Goal: Check status

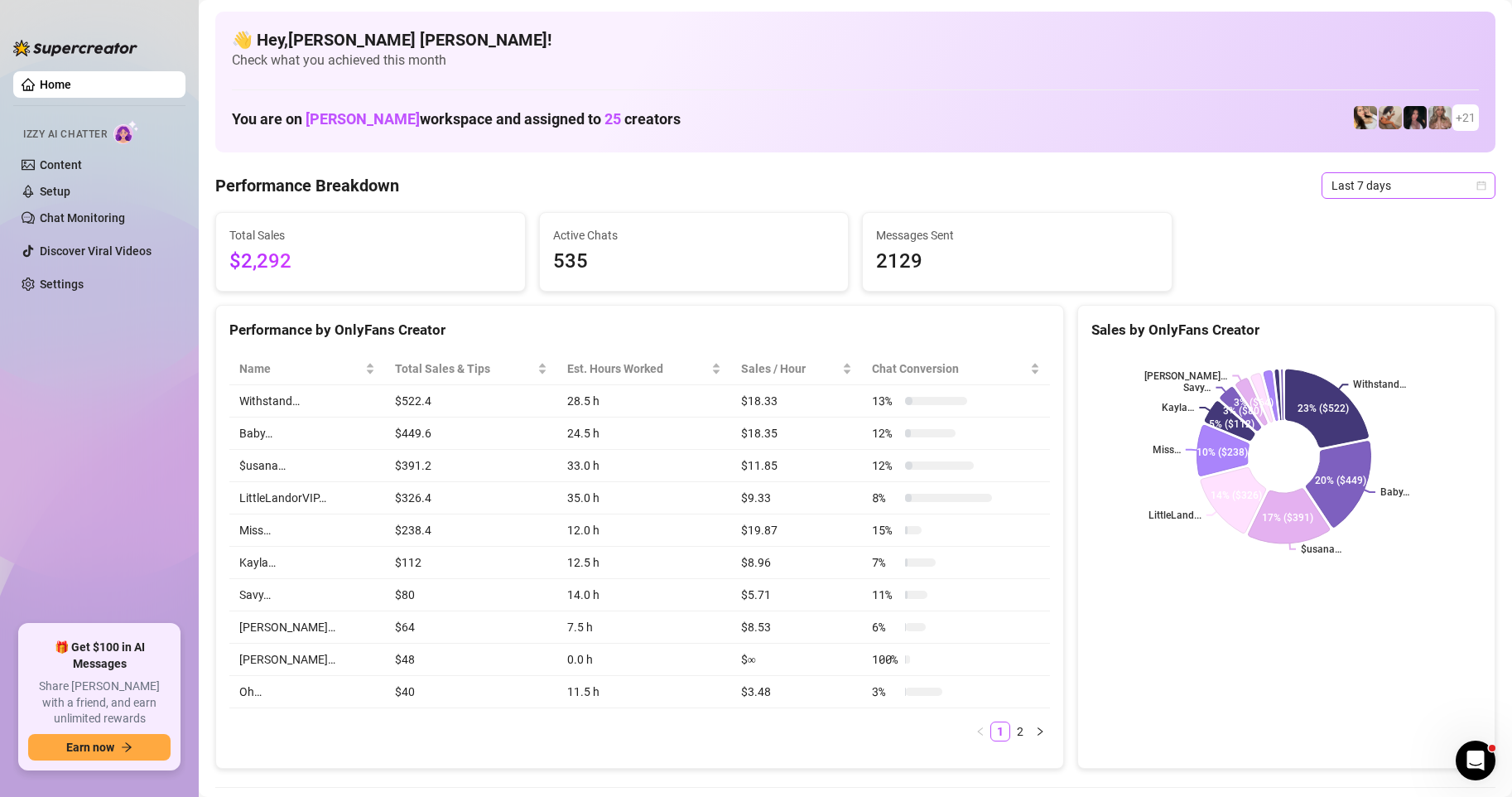
click at [1477, 182] on icon "calendar" at bounding box center [1482, 185] width 9 height 9
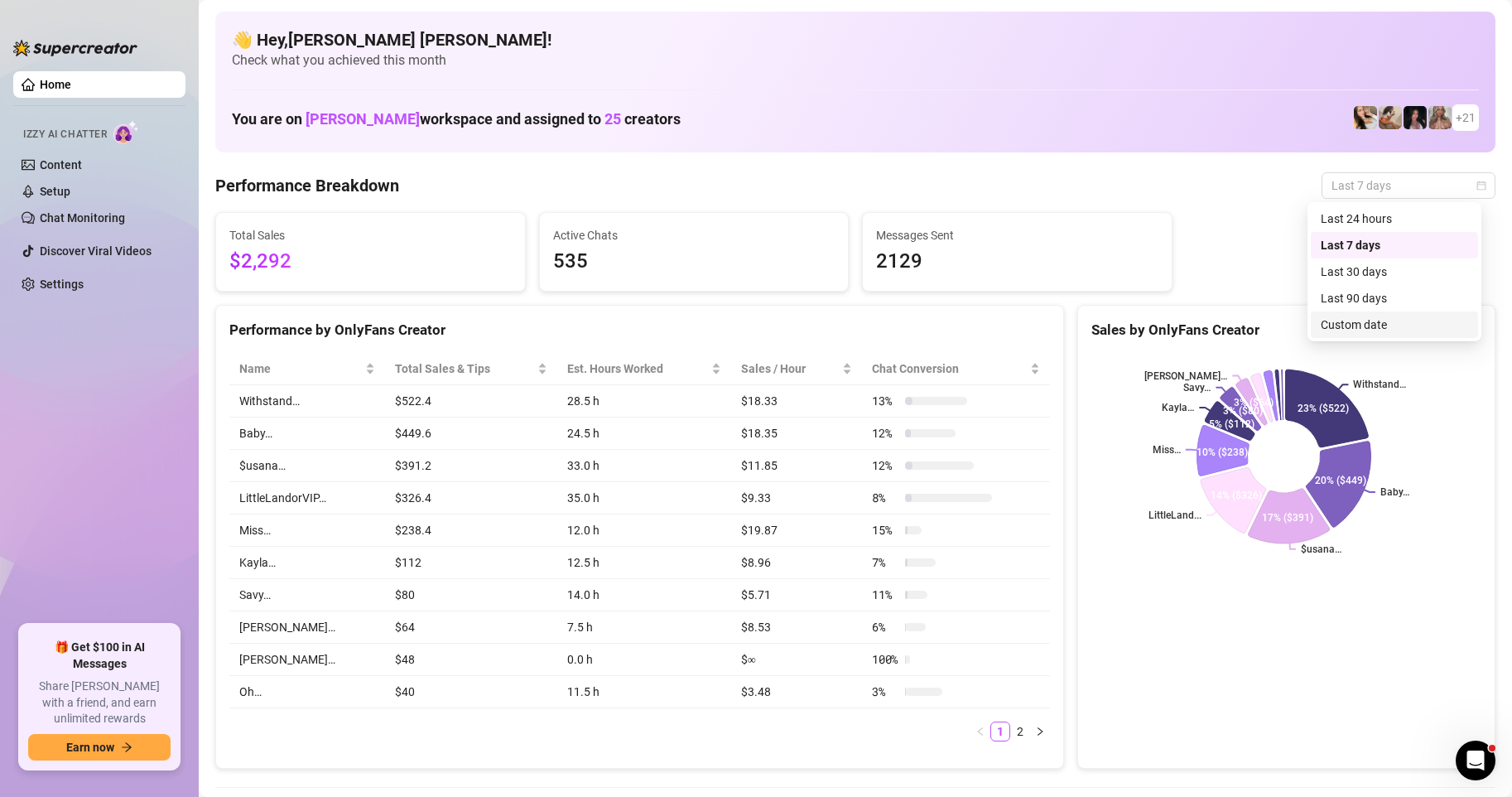
click at [1400, 322] on div "Custom date" at bounding box center [1394, 324] width 148 height 19
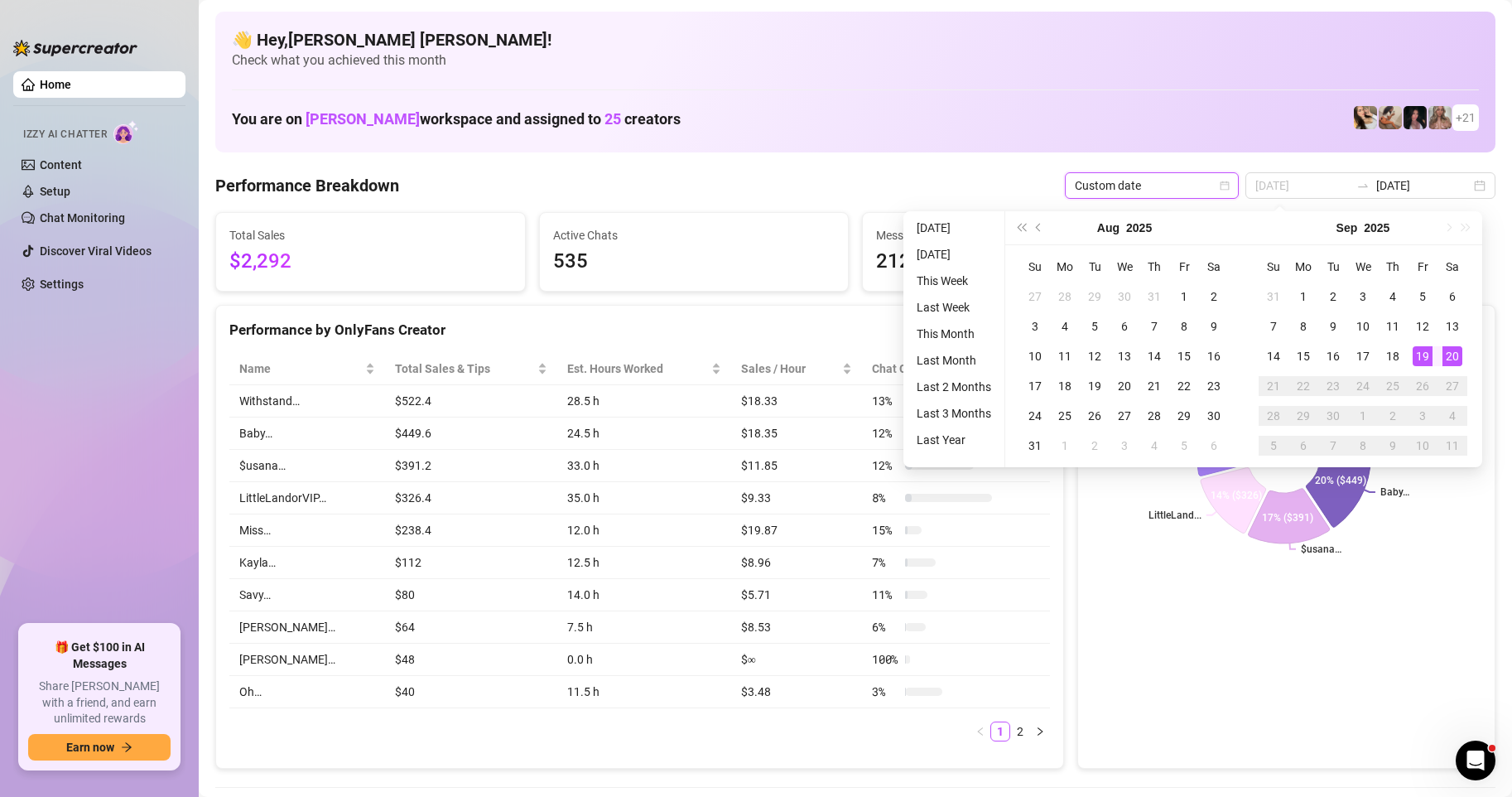
type input "[DATE]"
click at [1448, 352] on div "20" at bounding box center [1453, 356] width 19 height 19
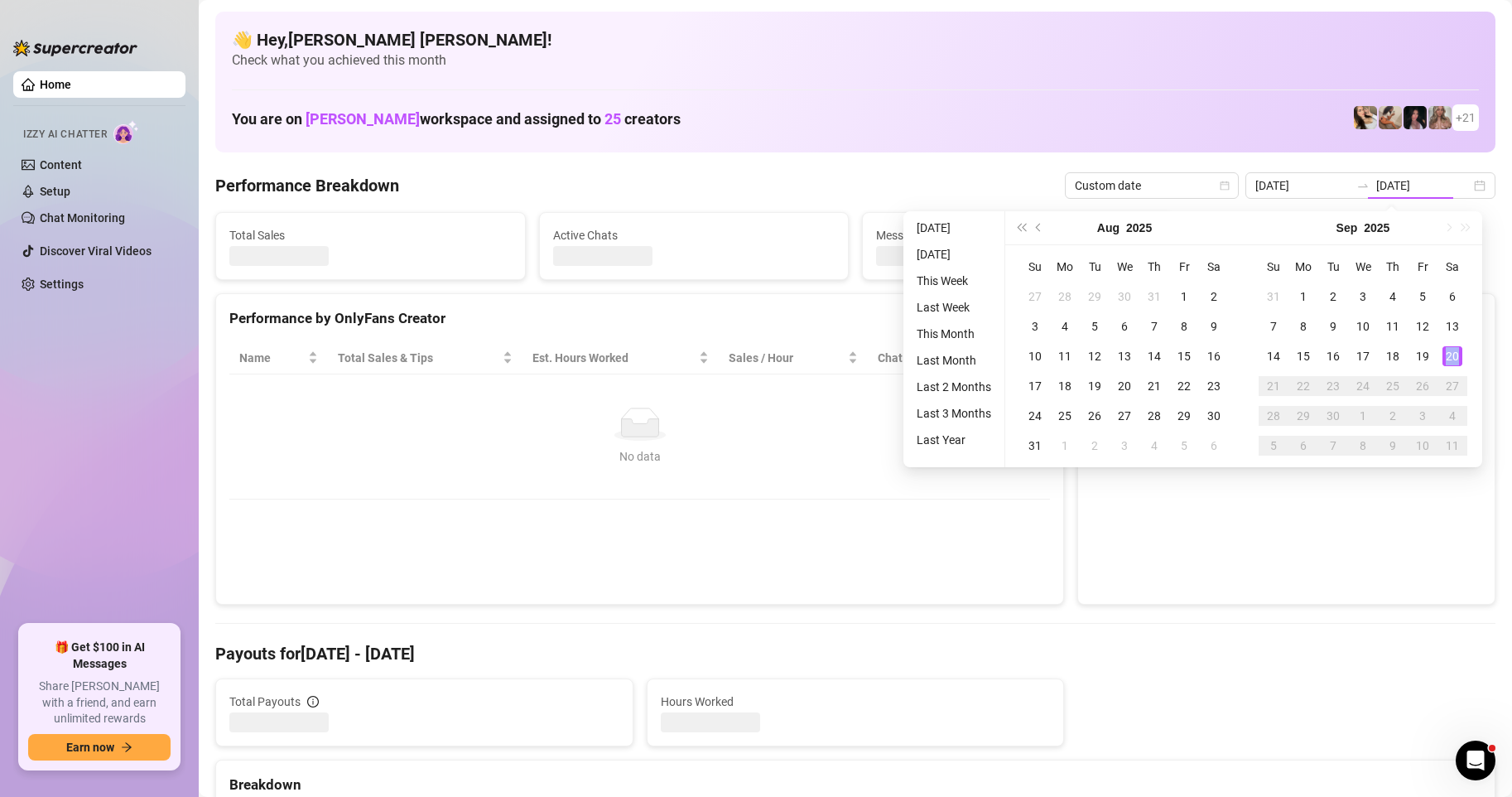
type input "[DATE]"
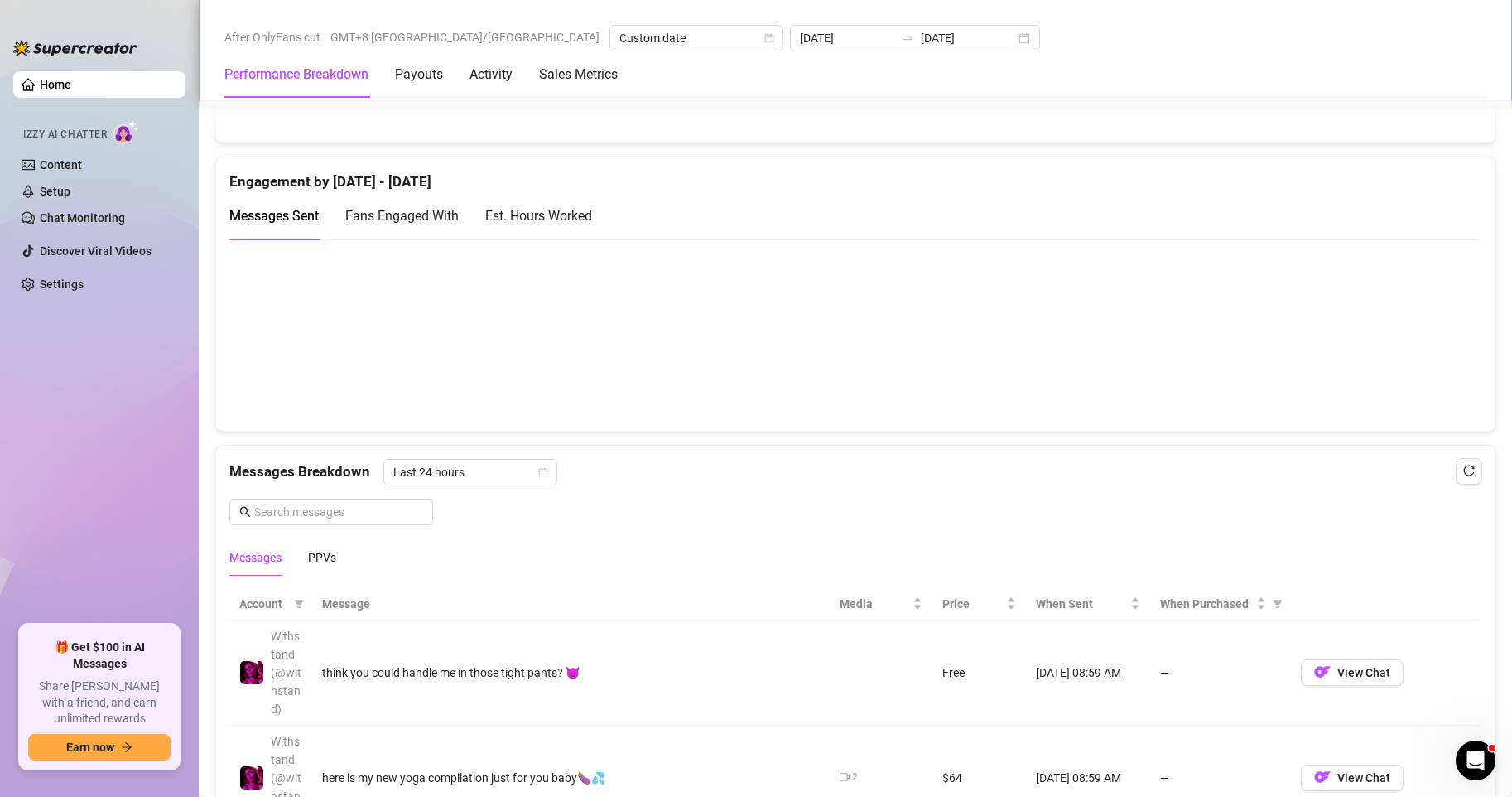
scroll to position [1326, 0]
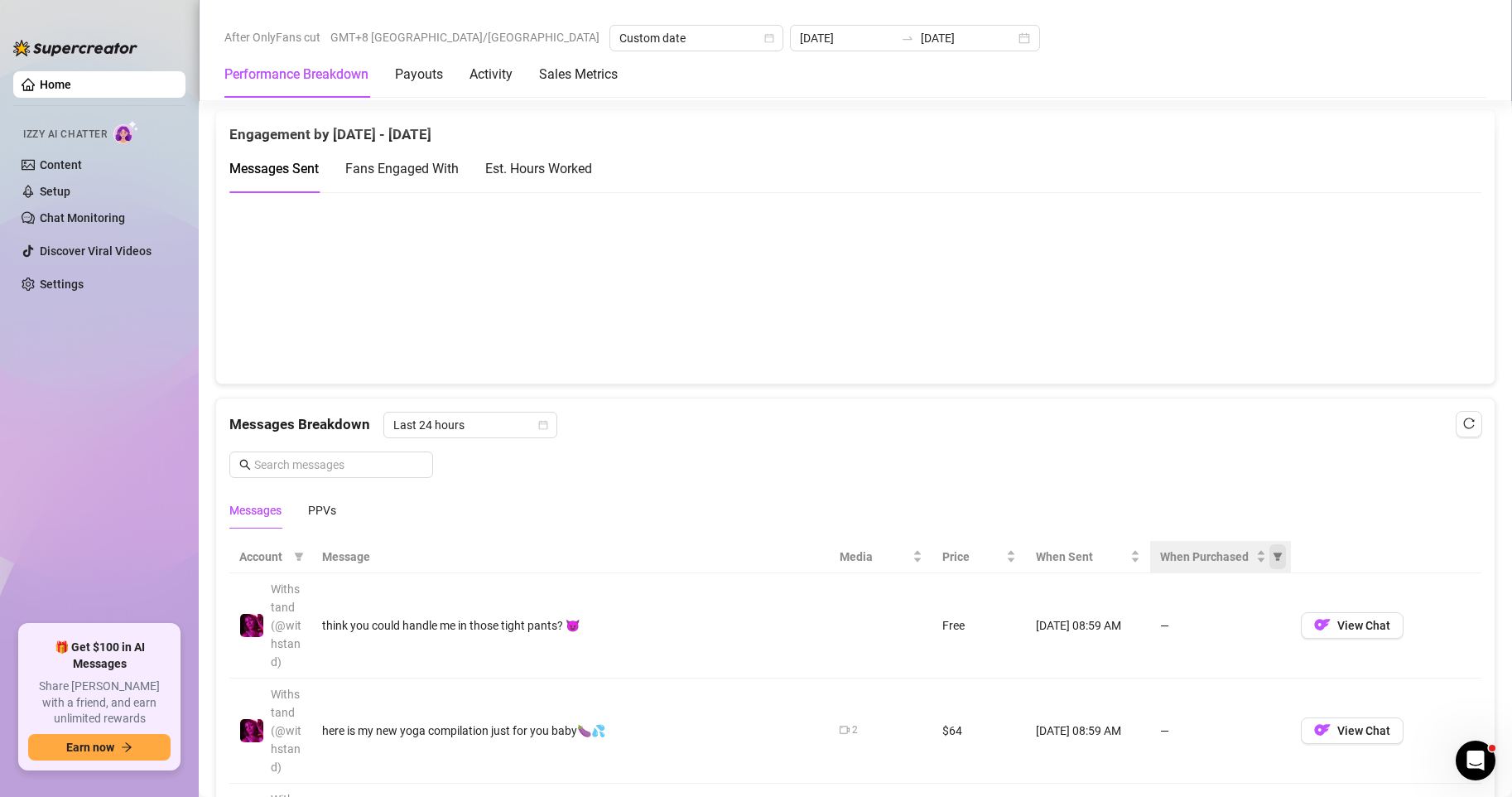
click at [1276, 567] on span "When Purchased" at bounding box center [1277, 557] width 17 height 25
click at [1172, 627] on input "radio" at bounding box center [1174, 625] width 6 height 11
radio input "true"
click at [1258, 674] on button "OK" at bounding box center [1255, 684] width 27 height 19
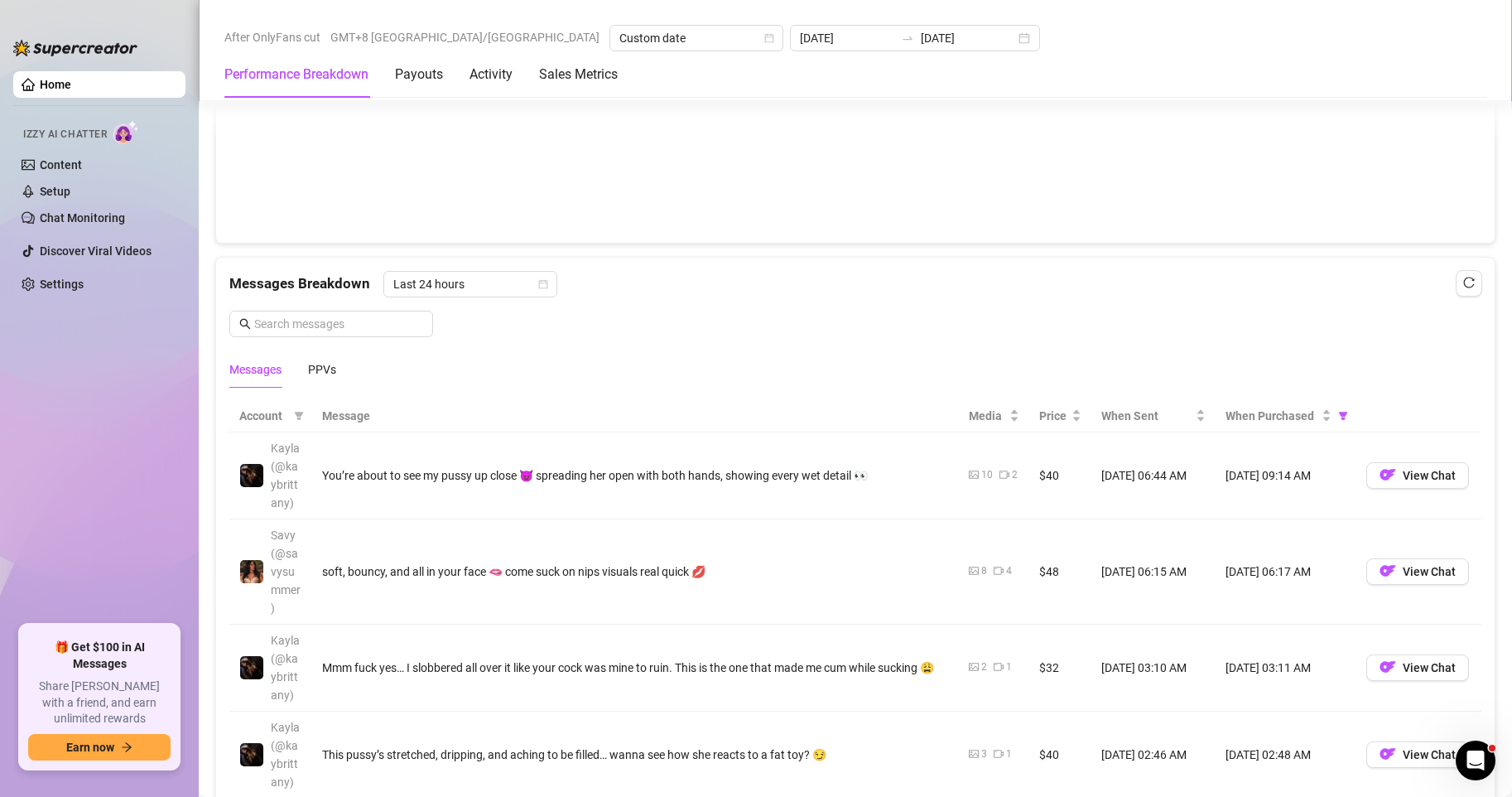
scroll to position [1657, 0]
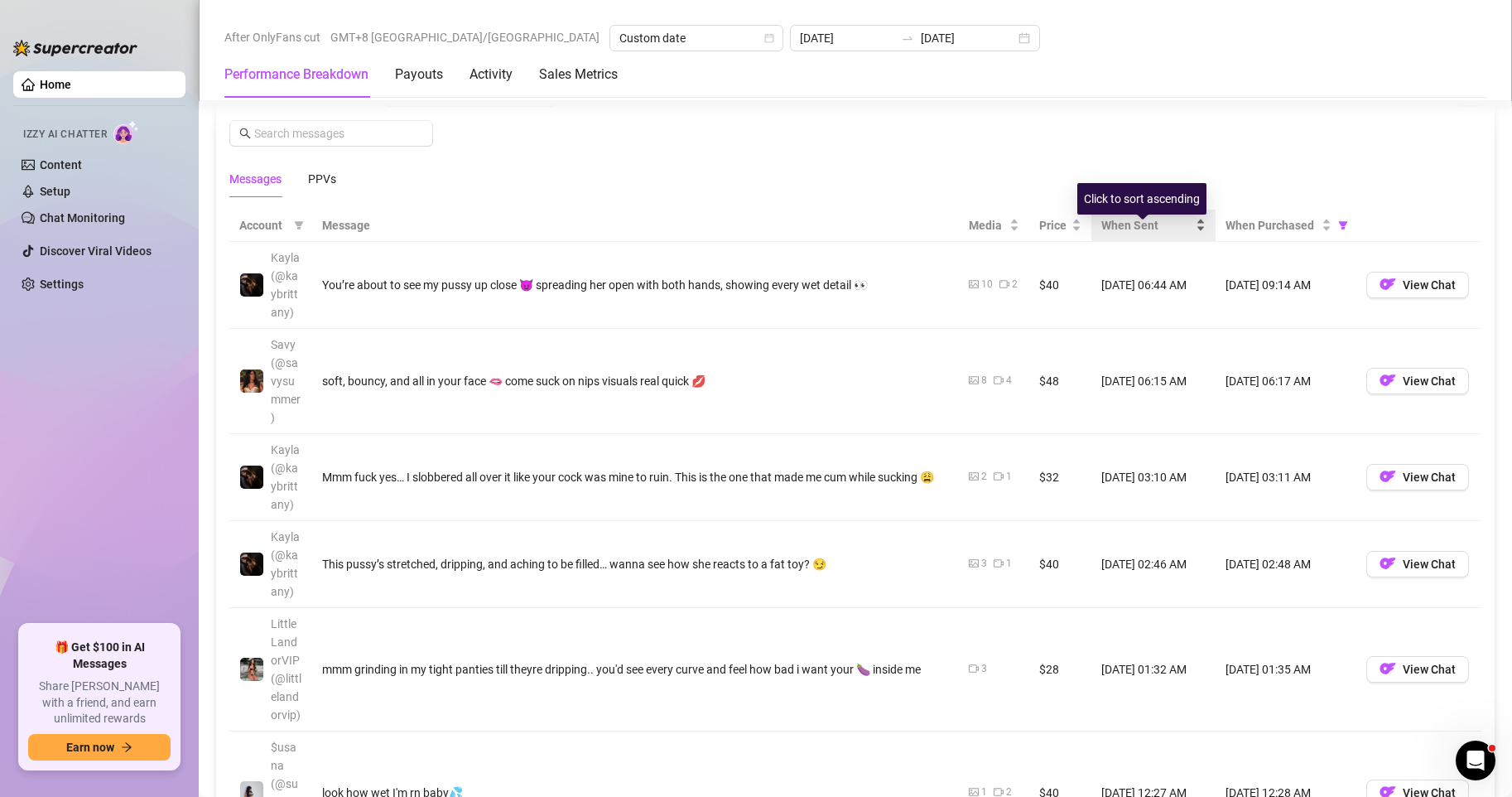
click at [1193, 235] on div "When Sent" at bounding box center [1153, 225] width 104 height 19
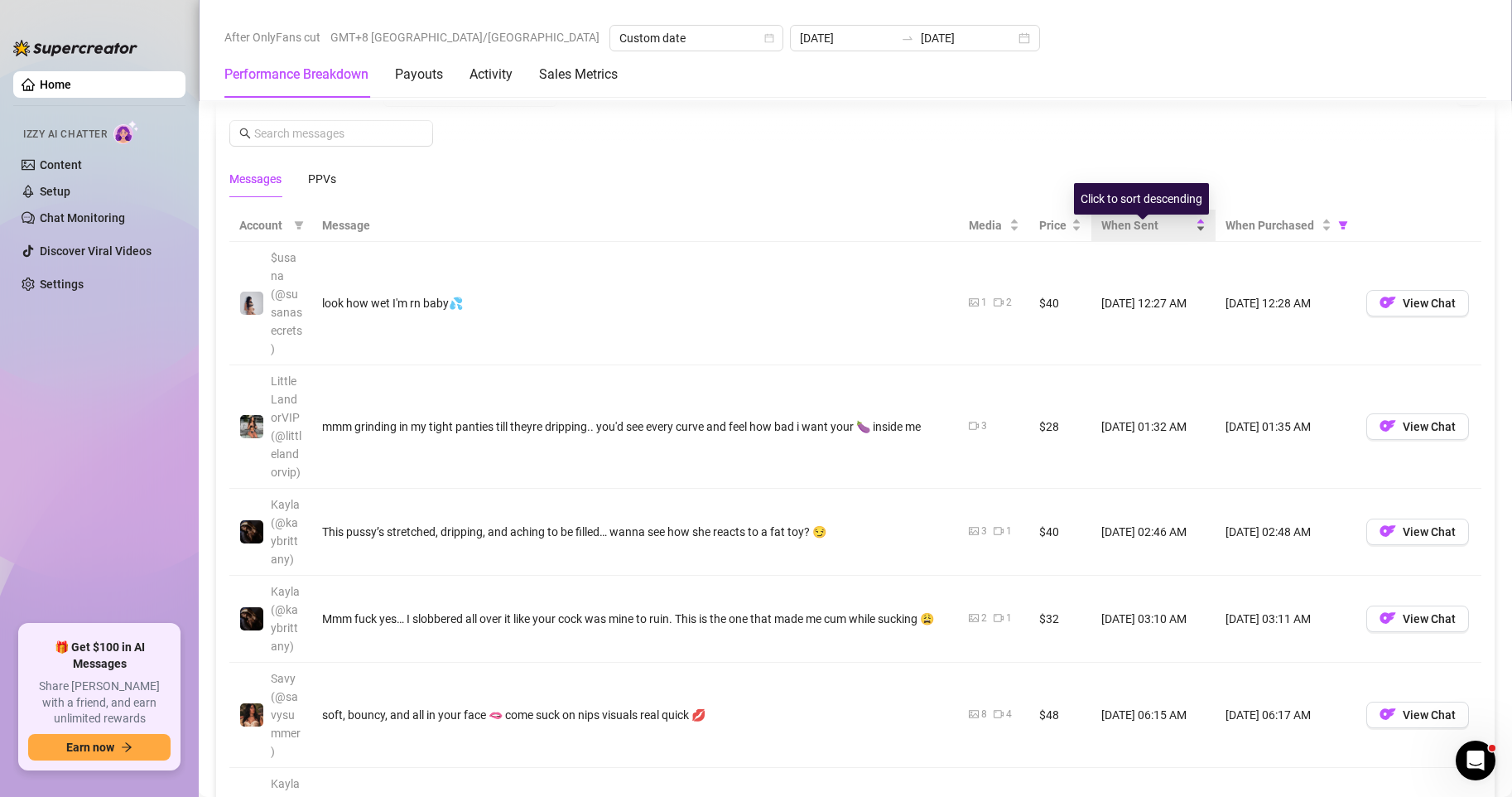
click at [1191, 235] on div "When Sent" at bounding box center [1153, 225] width 104 height 19
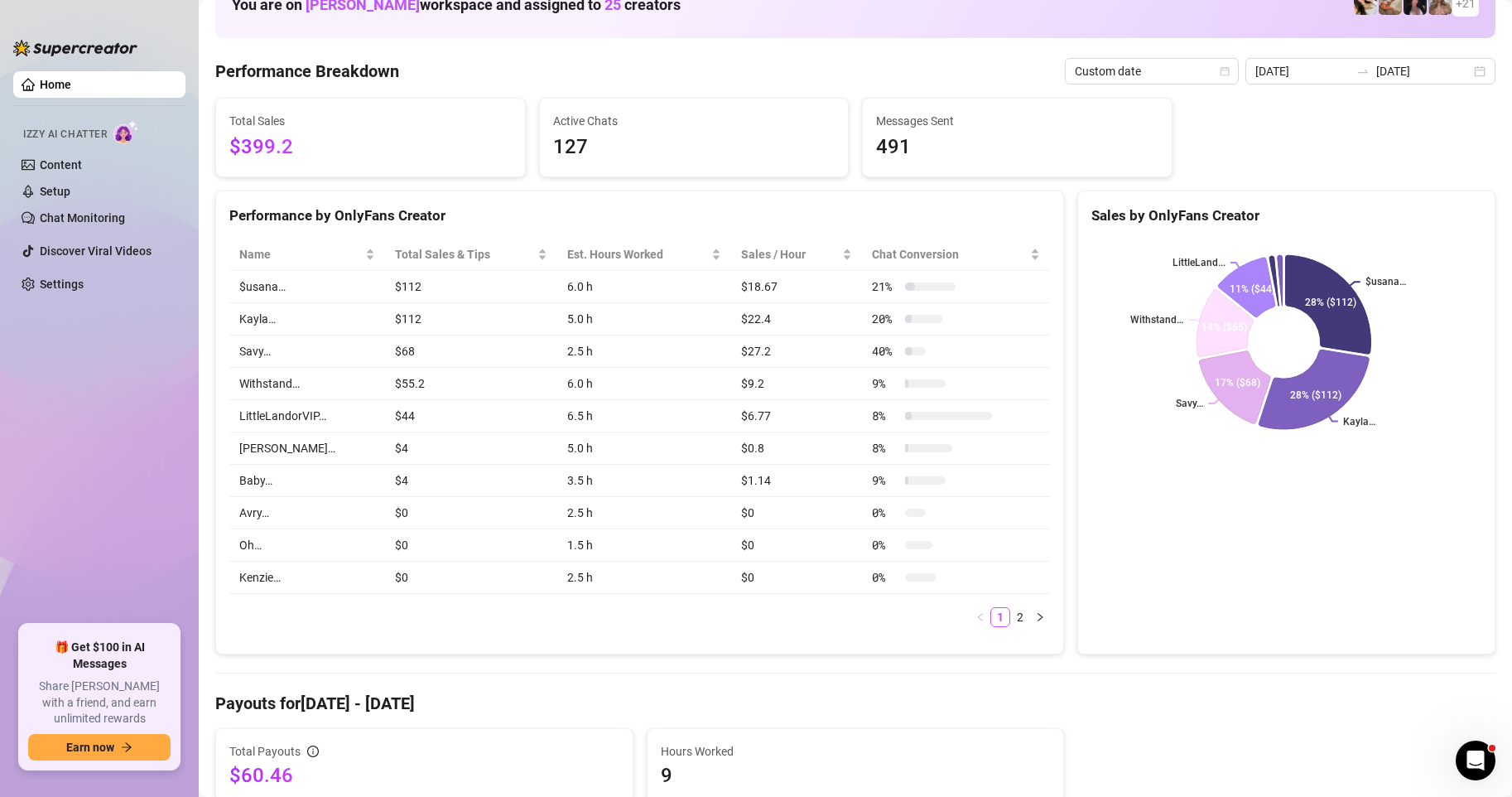
scroll to position [0, 0]
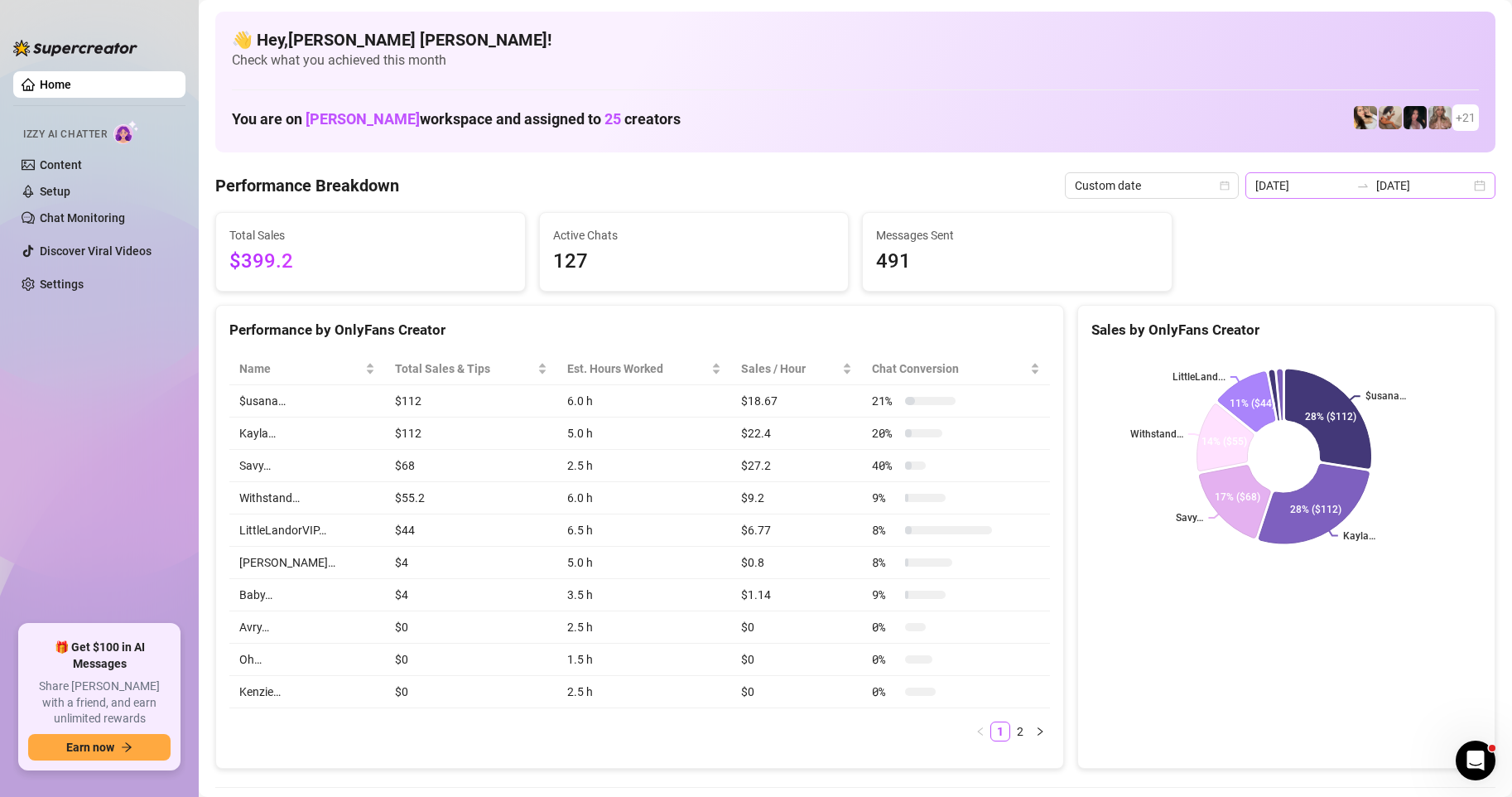
click at [1467, 183] on div "[DATE] [DATE]" at bounding box center [1370, 186] width 250 height 27
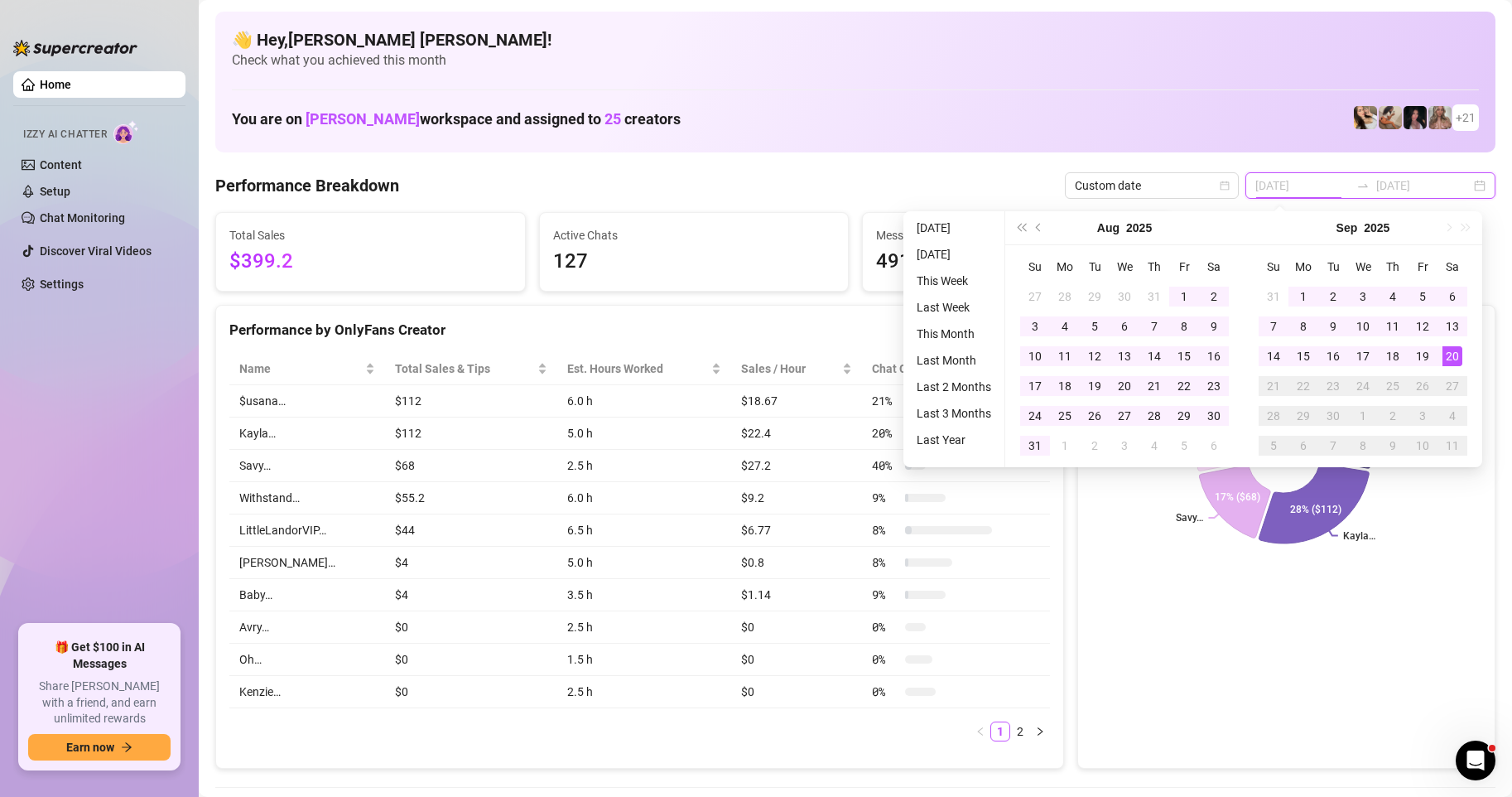
type input "[DATE]"
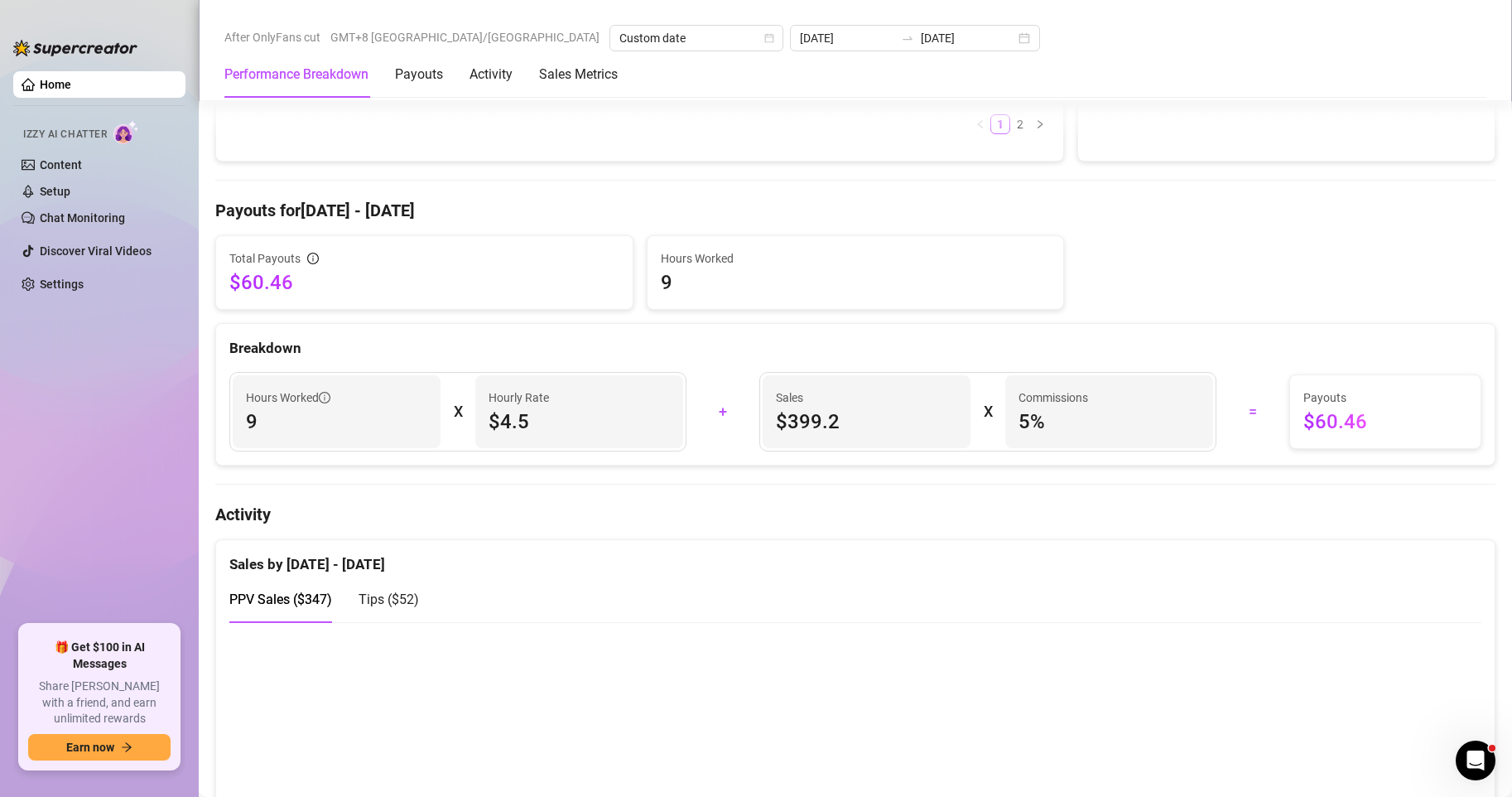
scroll to position [994, 0]
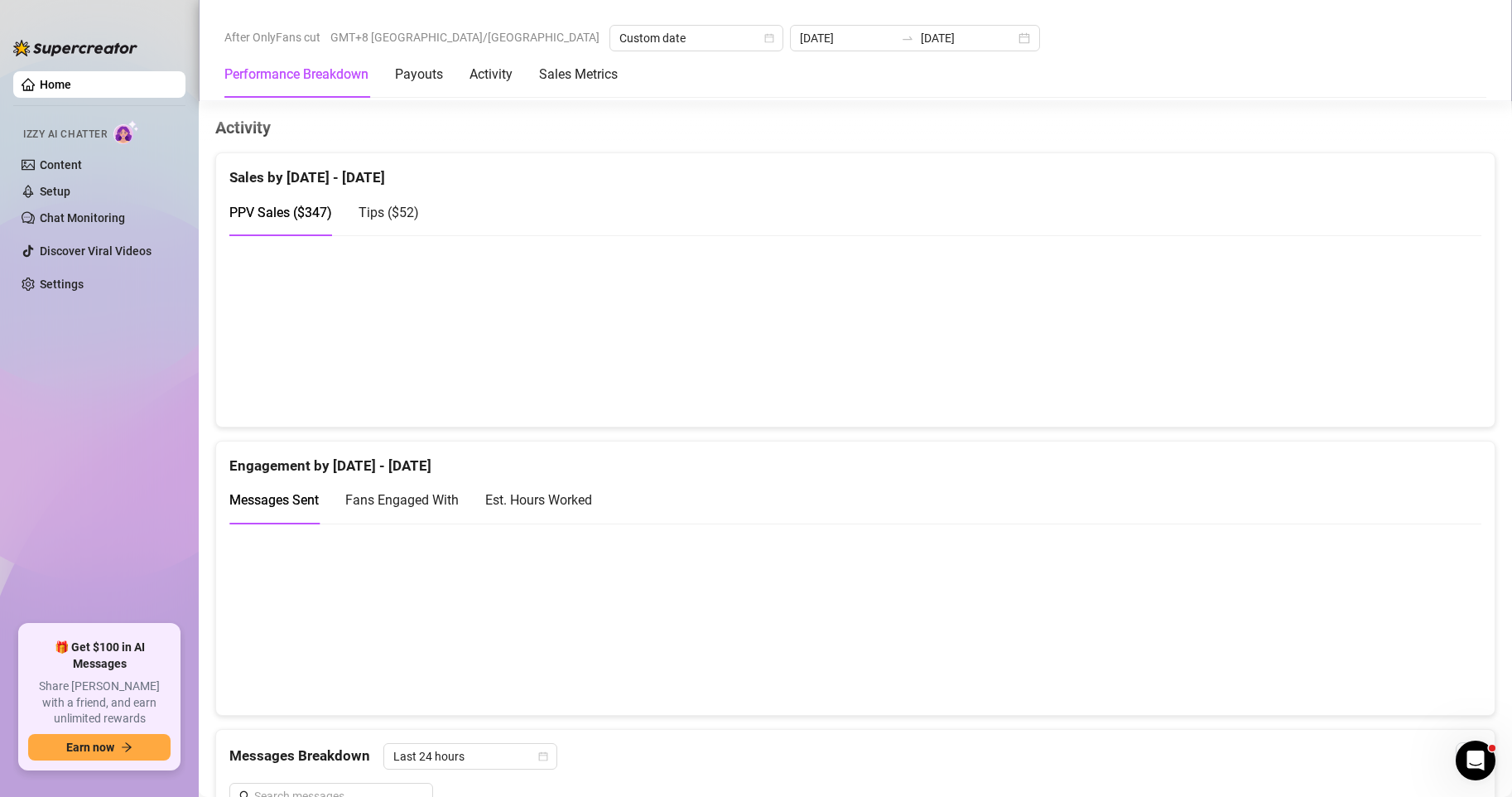
click at [861, 347] on canvas at bounding box center [848, 330] width 1238 height 166
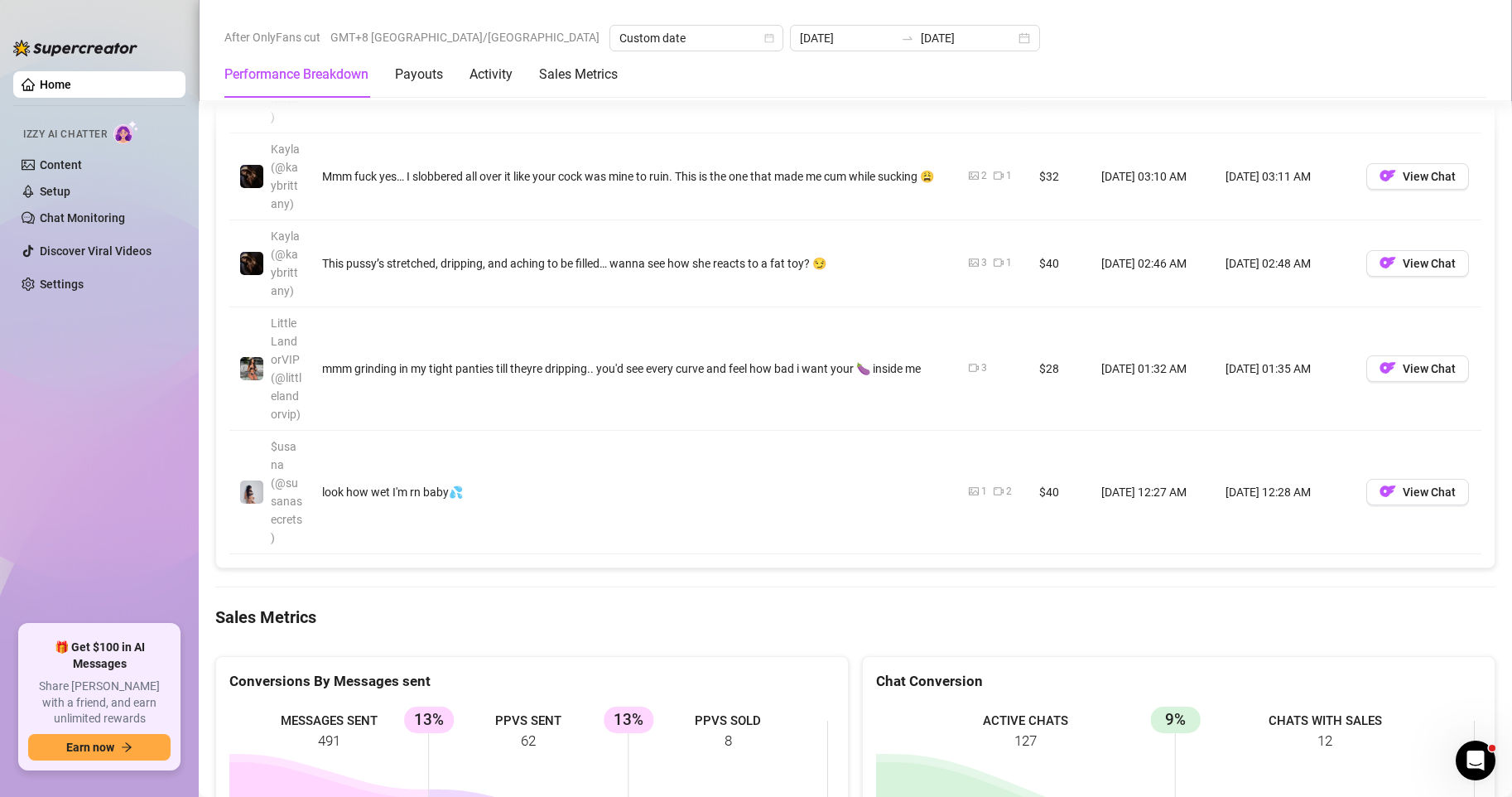
scroll to position [2154, 0]
